Goal: Contribute content: Contribute content

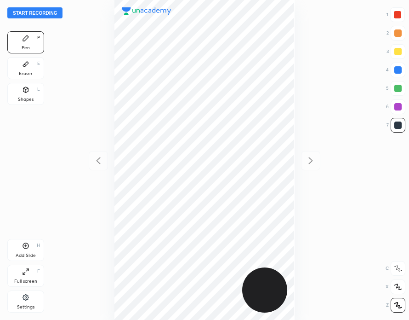
scroll to position [320, 262]
click at [51, 13] on button "Start recording" at bounding box center [34, 12] width 55 height 11
click at [294, 38] on div "00 : 43" at bounding box center [205, 160] width 262 height 320
click at [35, 251] on div "Add Slide H" at bounding box center [25, 250] width 37 height 22
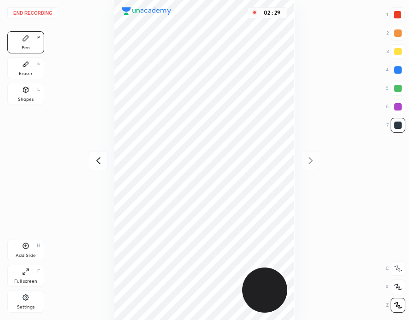
click at [30, 69] on div "Eraser E" at bounding box center [25, 68] width 37 height 22
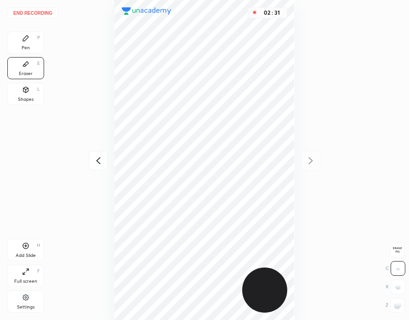
click at [33, 42] on div "Pen P" at bounding box center [25, 42] width 37 height 22
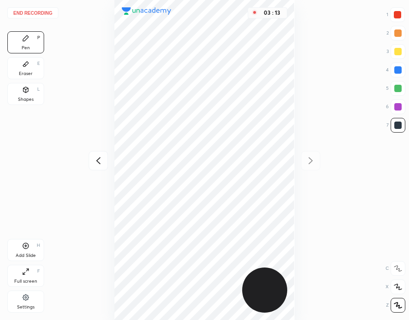
click at [37, 12] on button "End recording" at bounding box center [32, 12] width 51 height 11
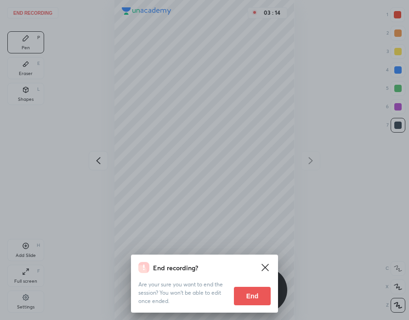
click at [263, 292] on button "End" at bounding box center [252, 295] width 37 height 18
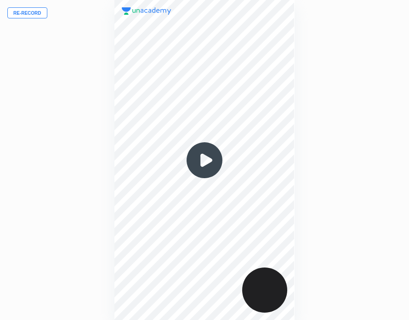
click at [37, 14] on button "Re-record" at bounding box center [27, 12] width 40 height 11
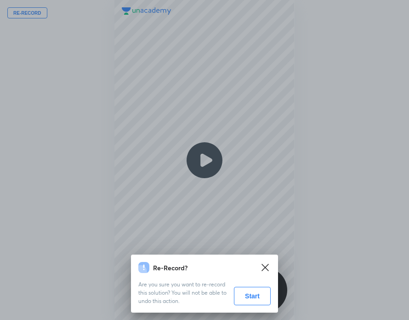
click at [255, 297] on button "Start" at bounding box center [252, 295] width 37 height 18
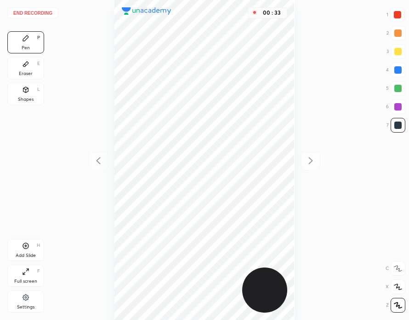
click at [296, 34] on div "00 : 33" at bounding box center [205, 160] width 262 height 320
click at [35, 251] on div "Add Slide H" at bounding box center [25, 250] width 37 height 22
click at [397, 15] on div at bounding box center [397, 14] width 7 height 7
click at [41, 14] on button "End recording" at bounding box center [32, 12] width 51 height 11
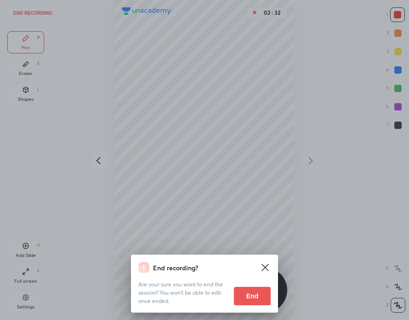
click at [254, 295] on button "End" at bounding box center [252, 295] width 37 height 18
